Goal: Find specific page/section

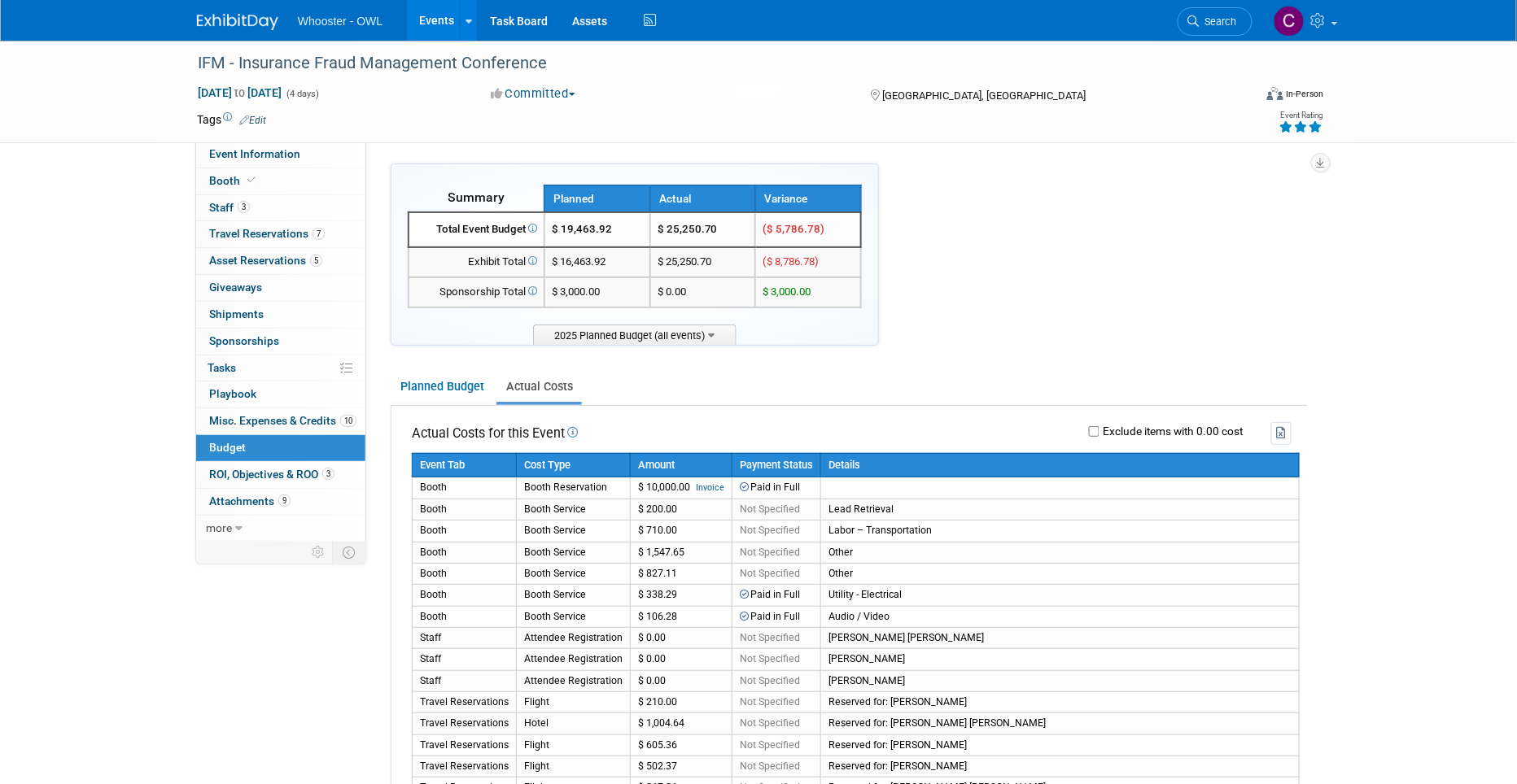
click at [432, 20] on link "Events" at bounding box center [436, 20] width 59 height 41
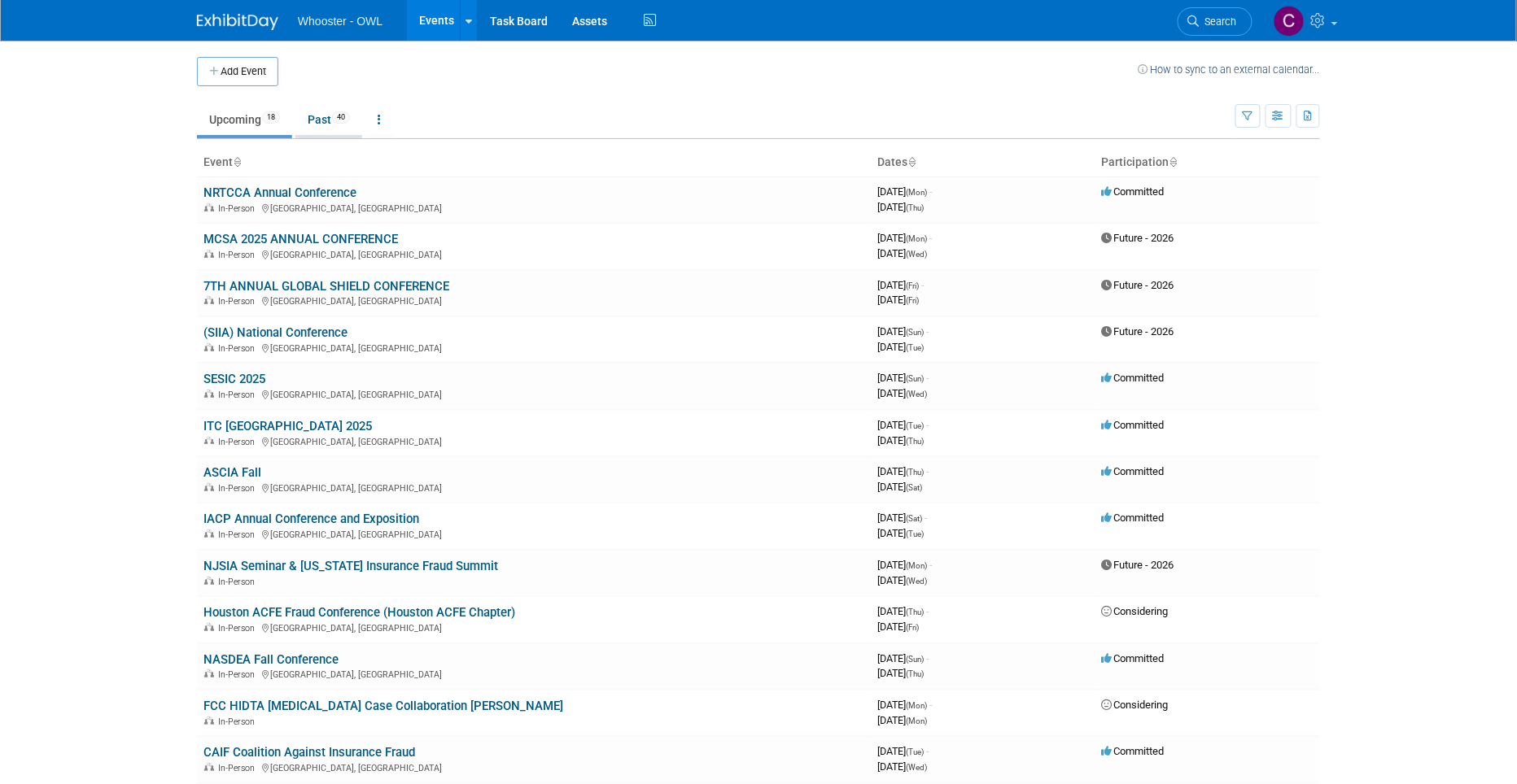
click at [325, 116] on link "Past 40" at bounding box center [329, 118] width 67 height 31
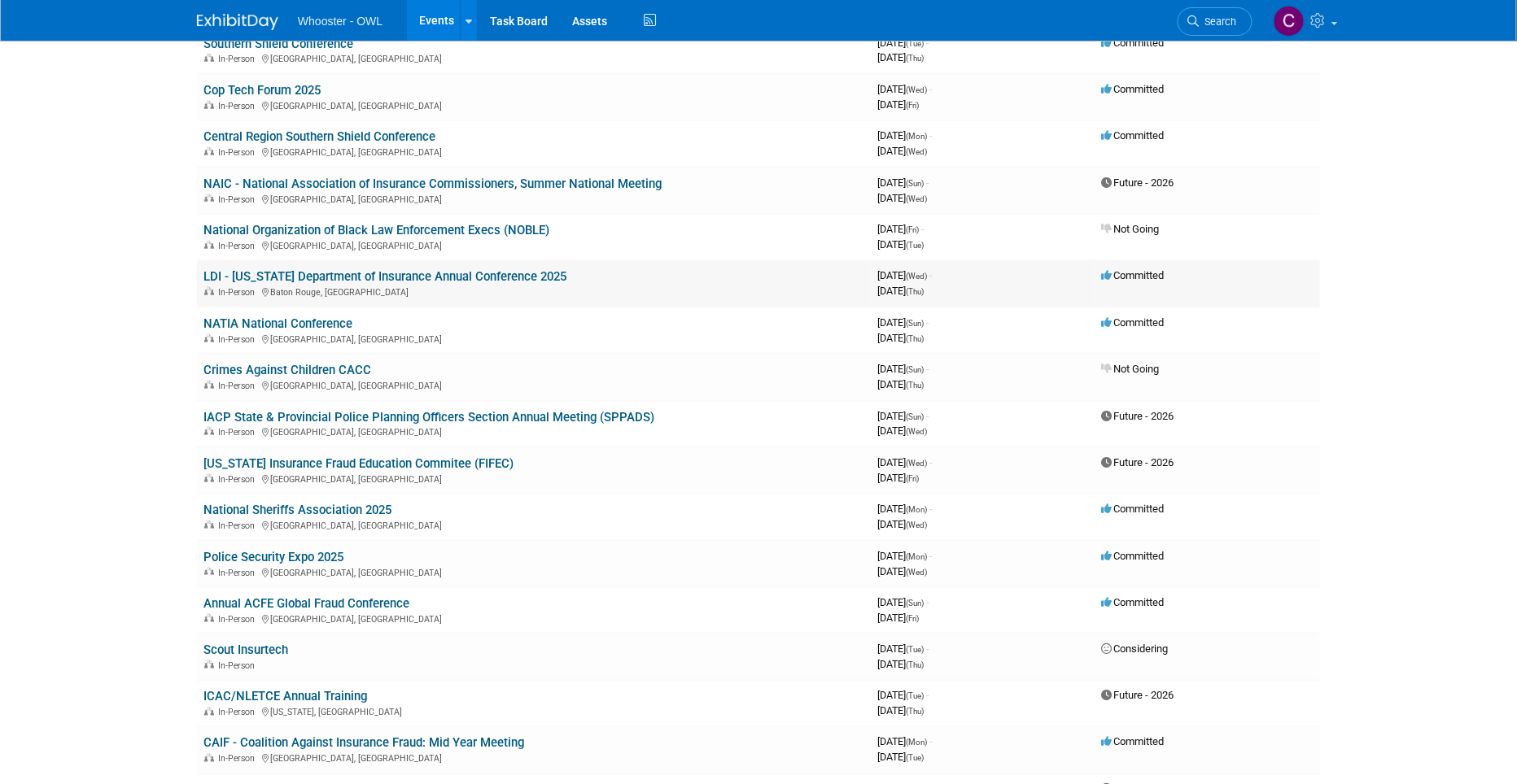
scroll to position [355, 0]
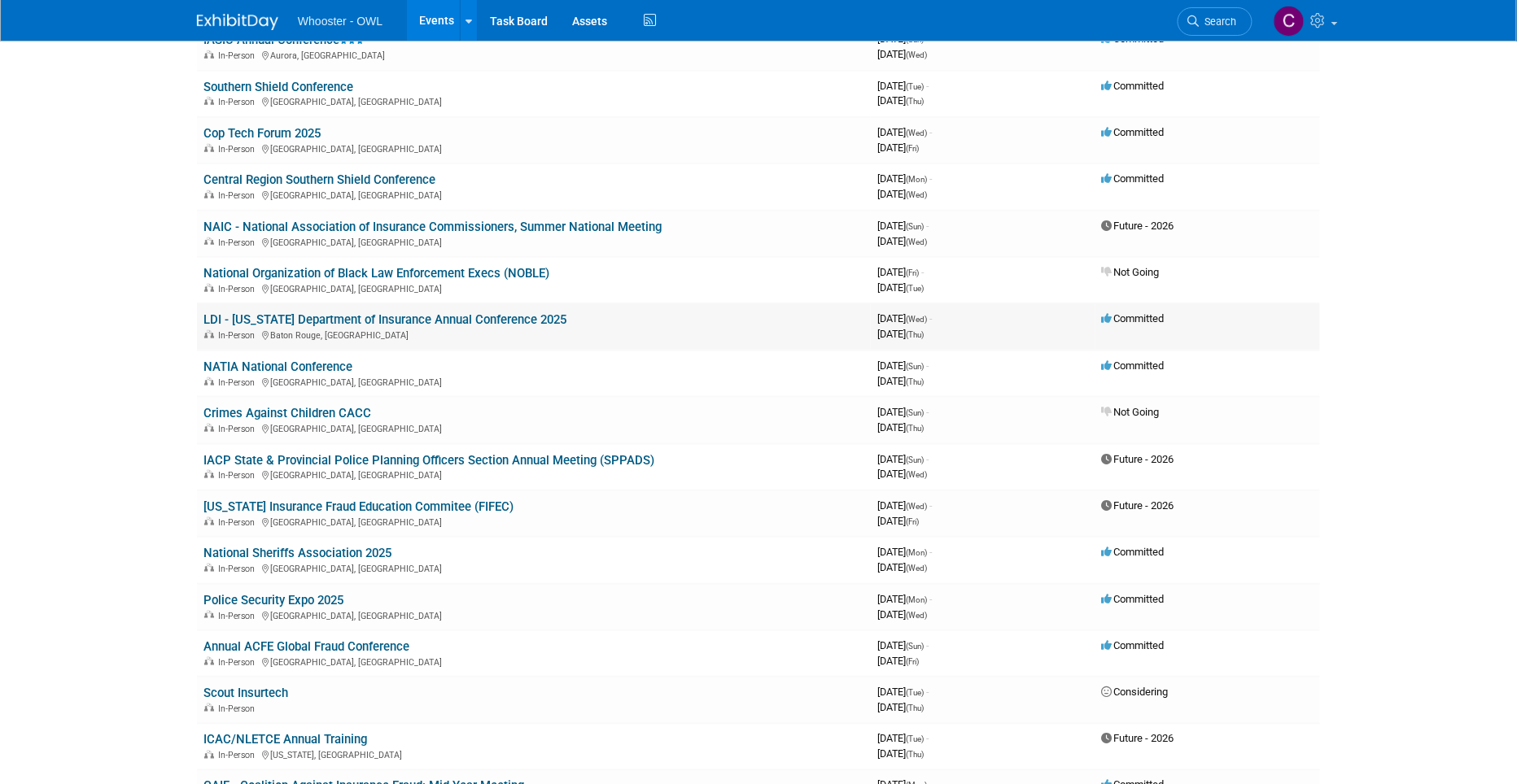
click at [371, 312] on link "LDI - [US_STATE] Department of Insurance Annual Conference 2025" at bounding box center [385, 319] width 363 height 15
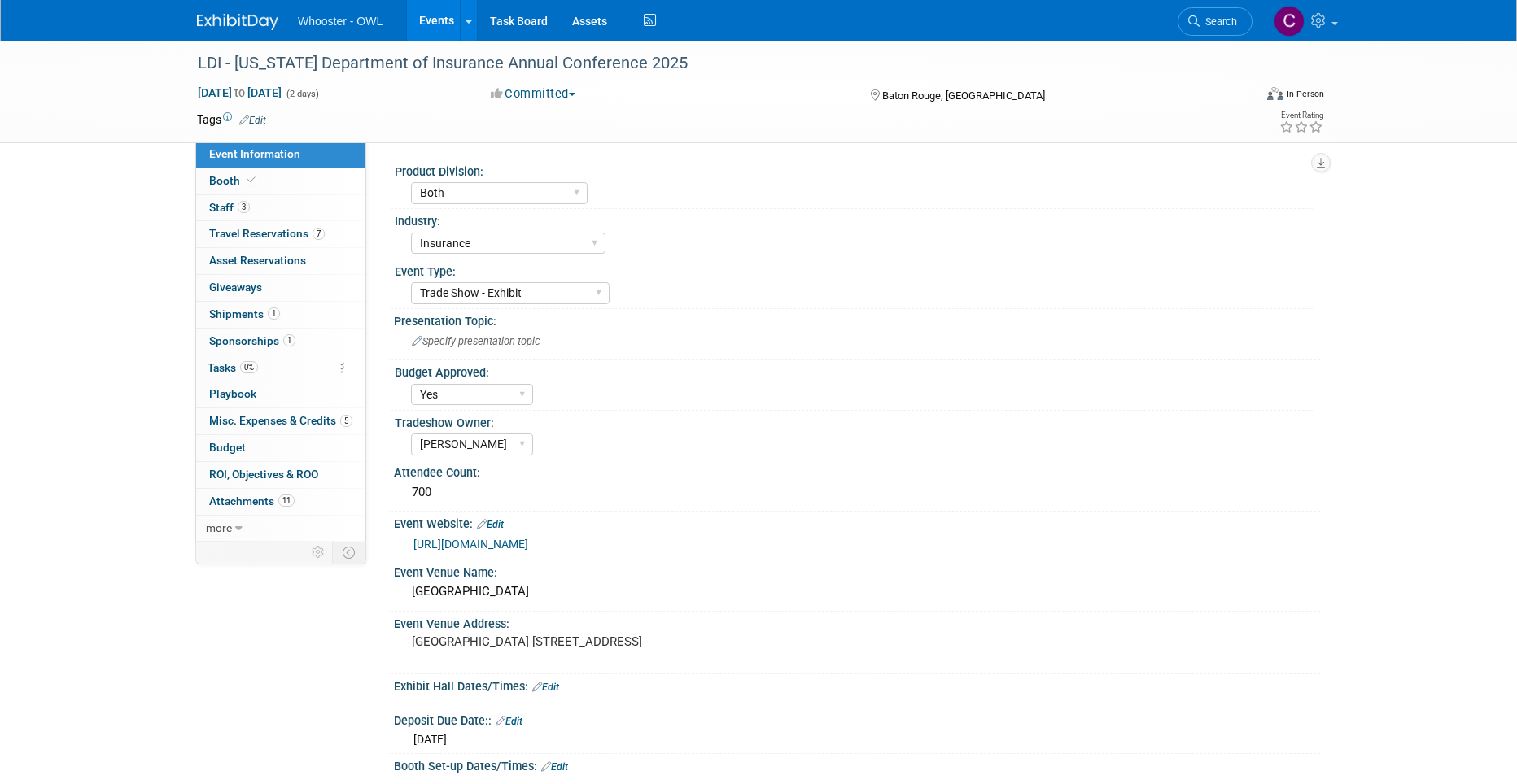
select select "Both"
select select "Insurance"
select select "Trade Show - Exhibit"
select select "Yes"
select select "[PERSON_NAME]"
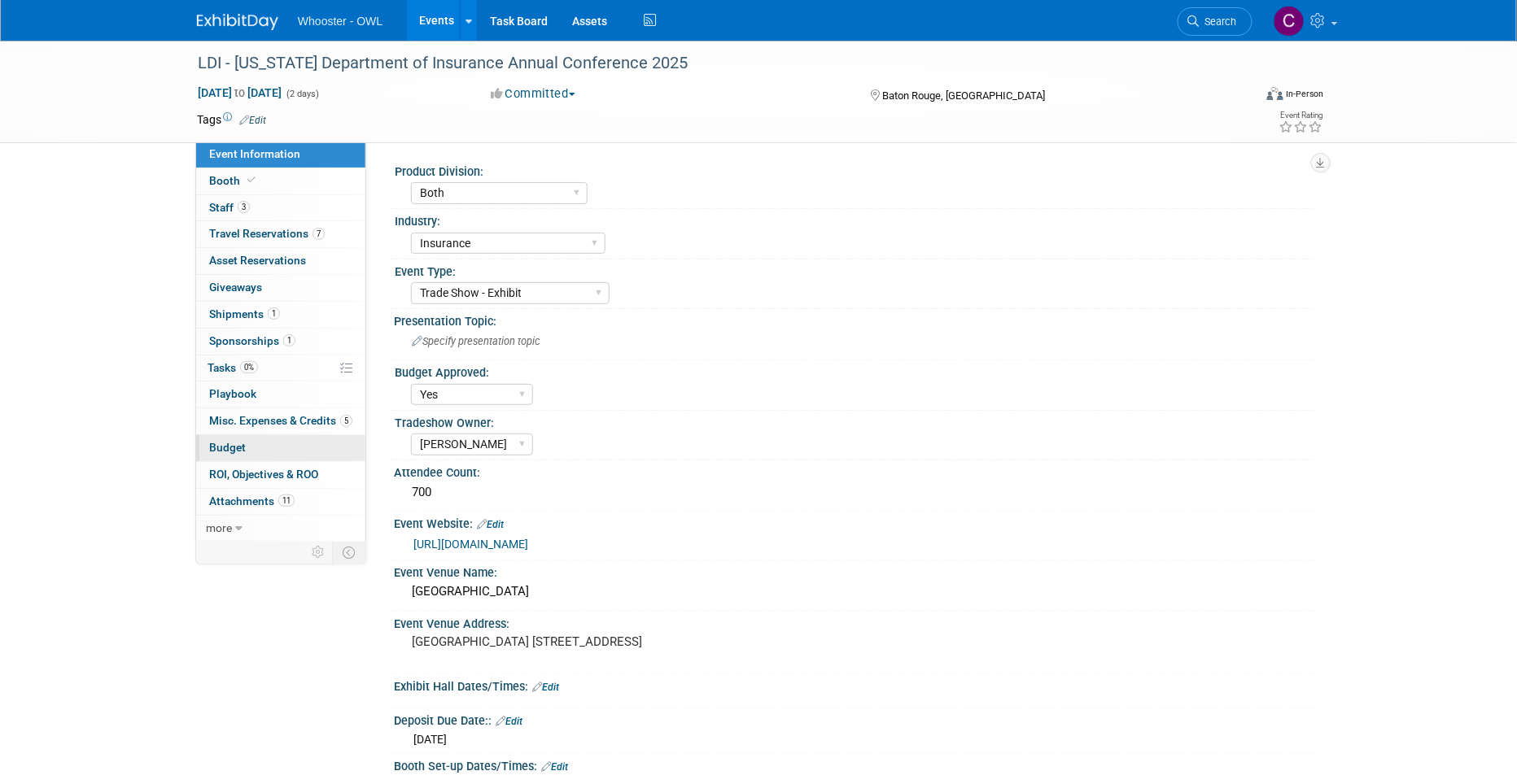
click at [224, 454] on link "Budget" at bounding box center [281, 448] width 169 height 26
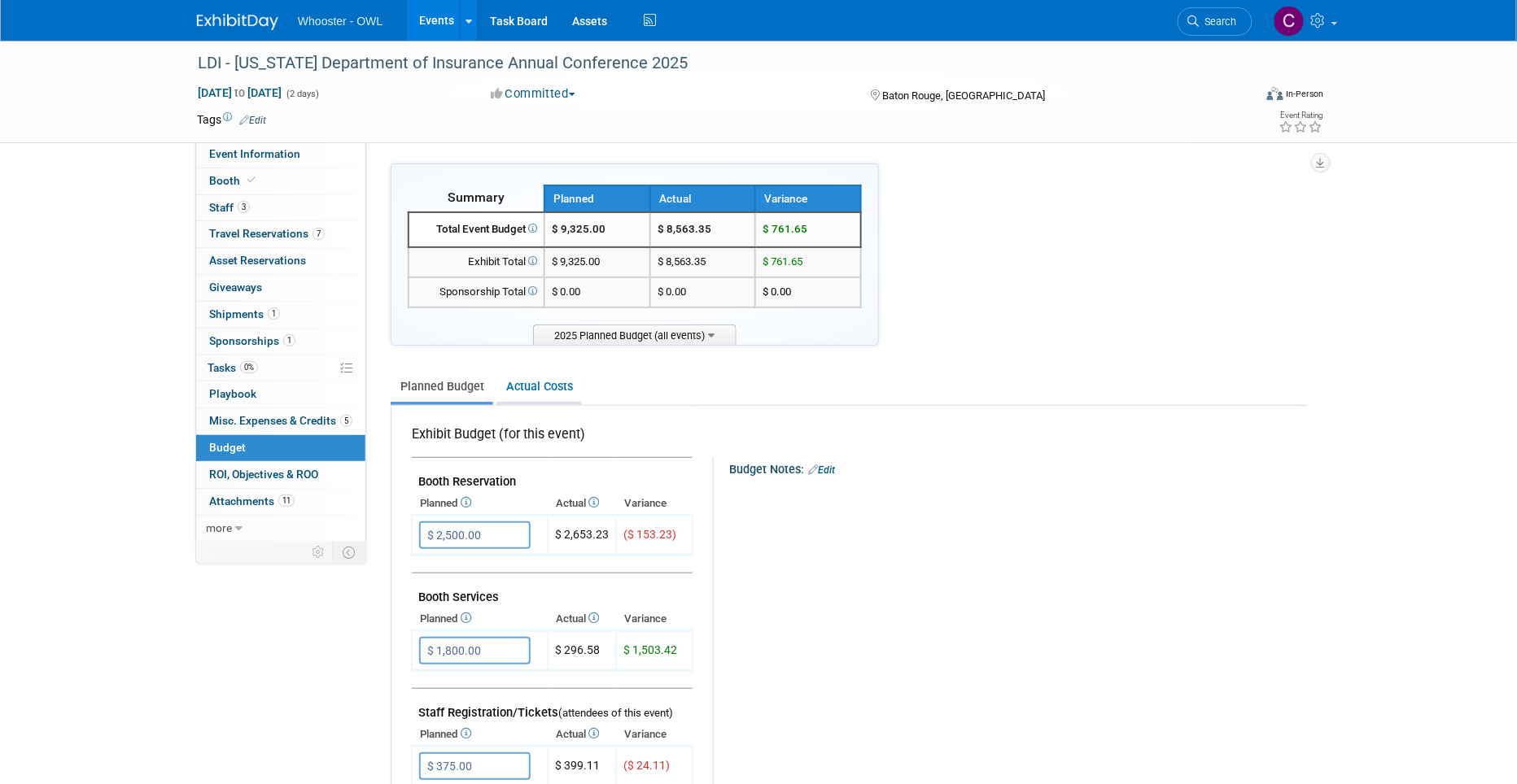
click at [539, 382] on link "Actual Costs" at bounding box center [539, 386] width 85 height 31
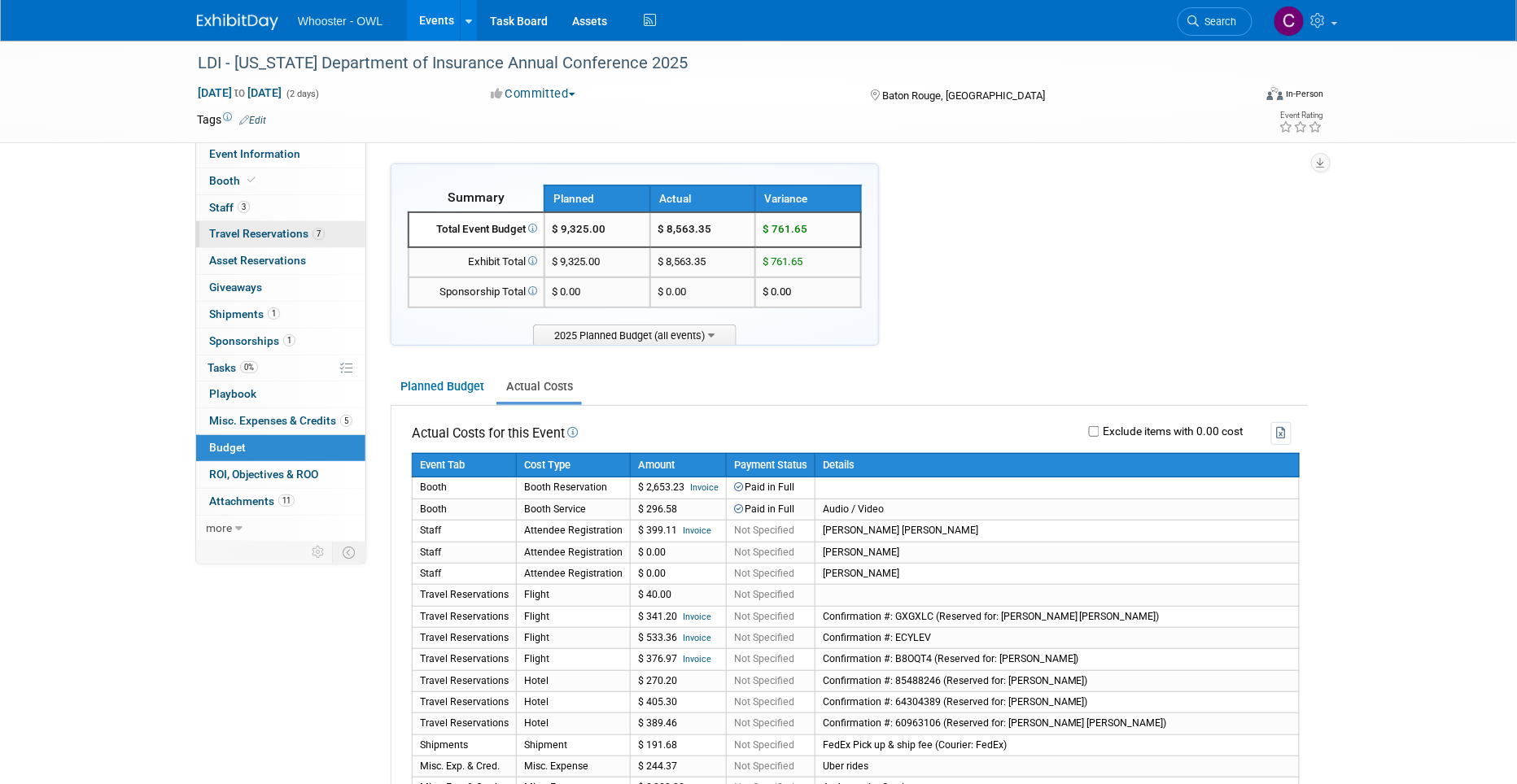
click at [262, 231] on span "Travel Reservations 7" at bounding box center [267, 233] width 116 height 13
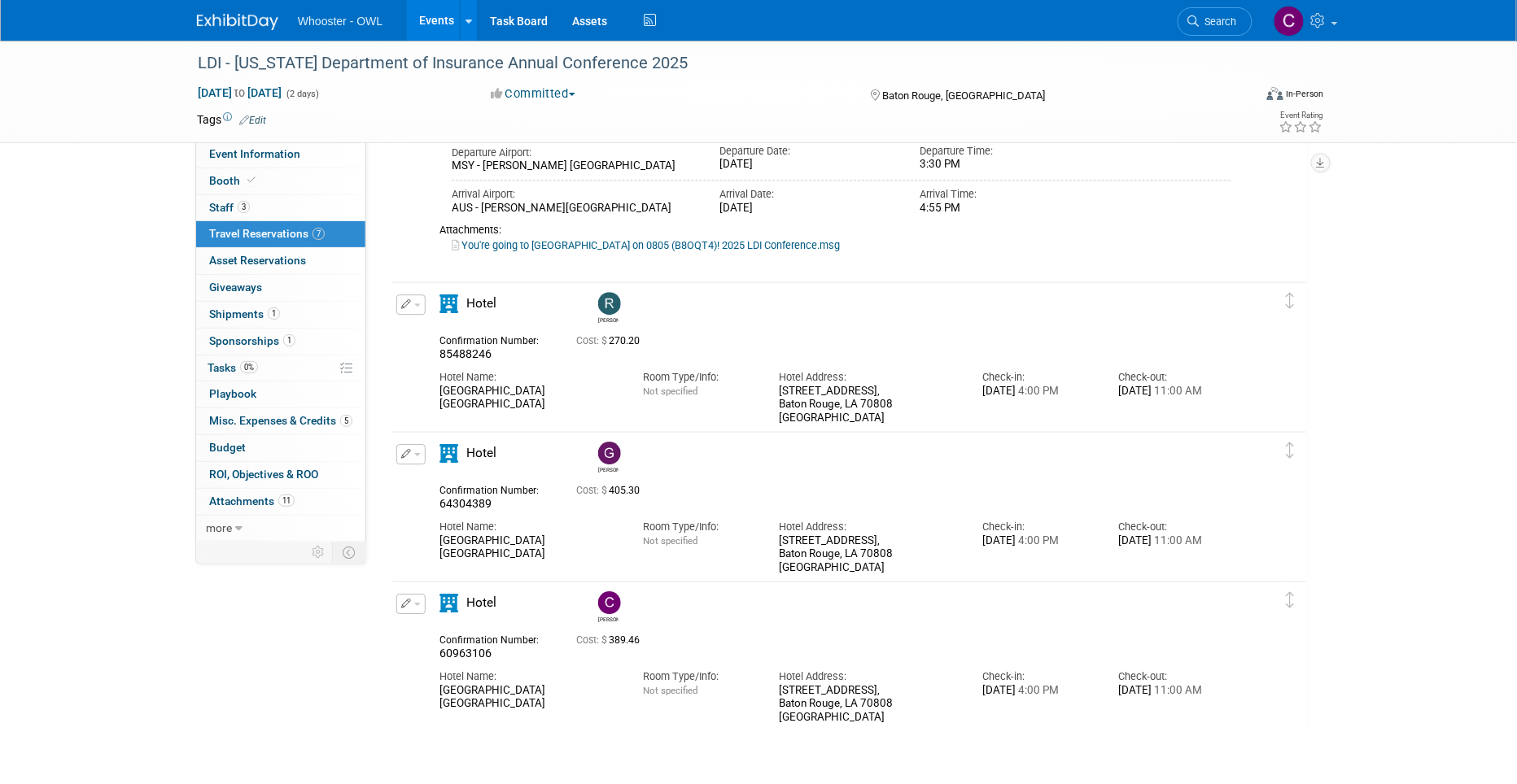
scroll to position [1476, 0]
